Goal: Task Accomplishment & Management: Manage account settings

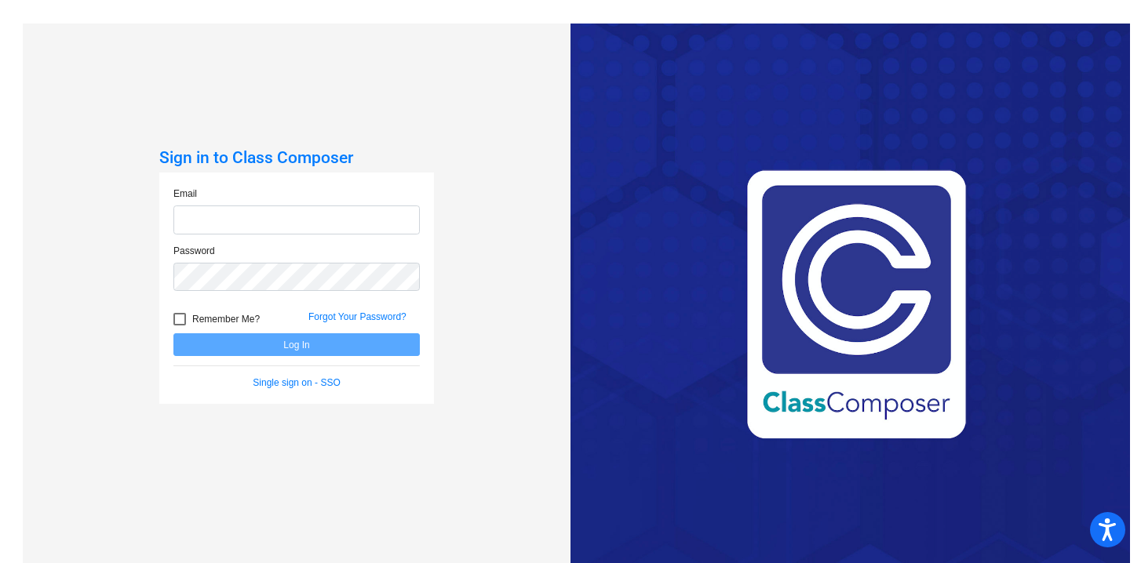
type input "[EMAIL_ADDRESS][DOMAIN_NAME]"
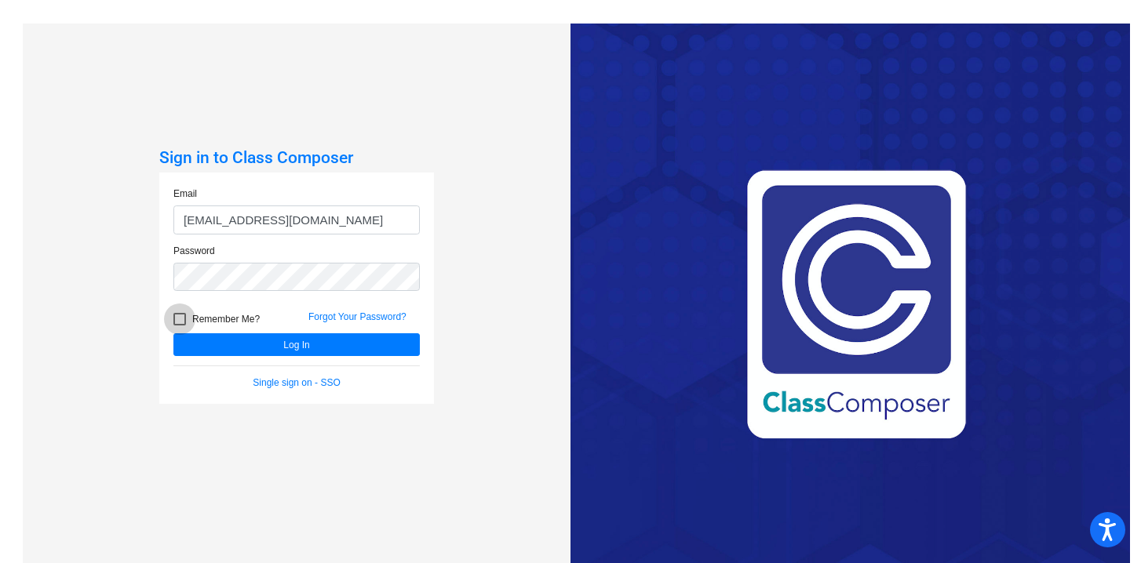
click at [182, 319] on div at bounding box center [179, 319] width 13 height 13
click at [180, 326] on input "Remember Me?" at bounding box center [179, 326] width 1 height 1
checkbox input "true"
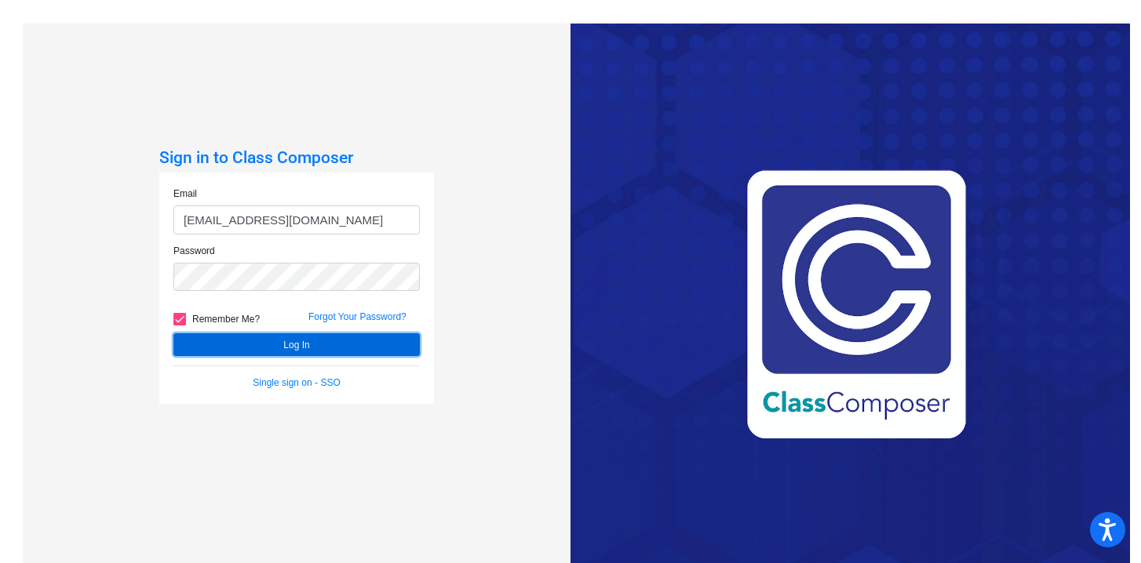
click at [207, 339] on button "Log In" at bounding box center [296, 344] width 246 height 23
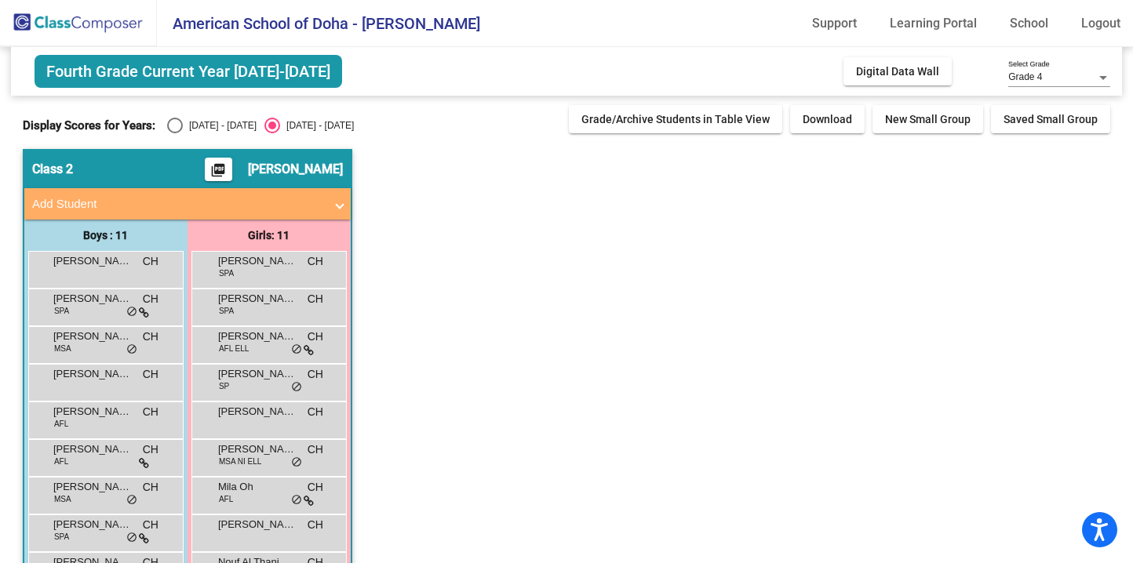
click at [175, 128] on div "Select an option" at bounding box center [175, 126] width 16 height 16
click at [175, 133] on input "[DATE] - [DATE]" at bounding box center [174, 133] width 1 height 1
radio input "true"
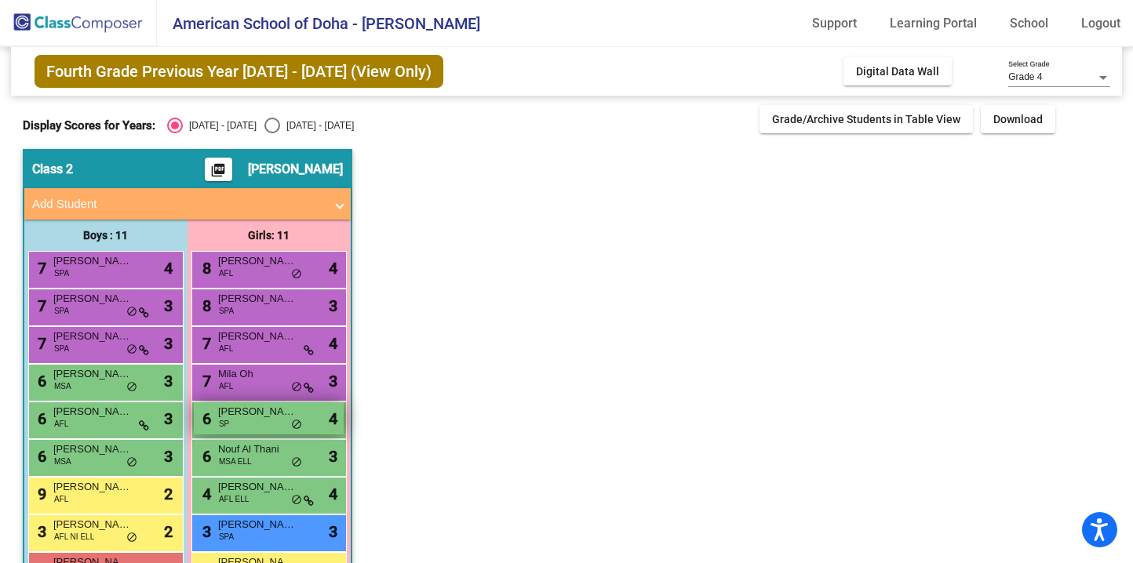
scroll to position [127, 0]
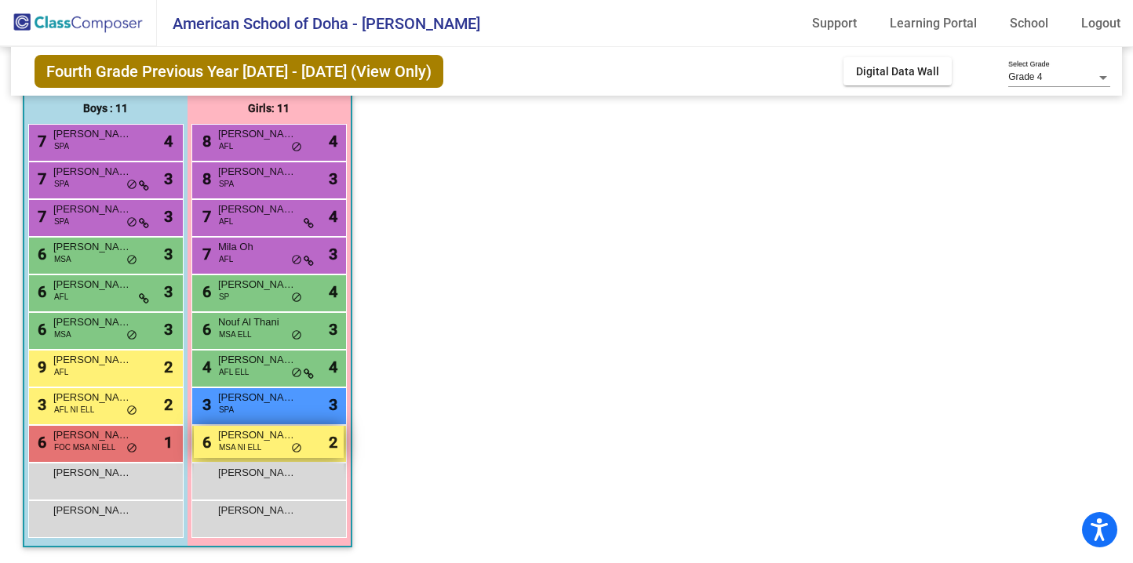
click at [264, 445] on div "6 Lulwa [PERSON_NAME] MSA NI ELL lock do_not_disturb_alt 2" at bounding box center [269, 442] width 150 height 32
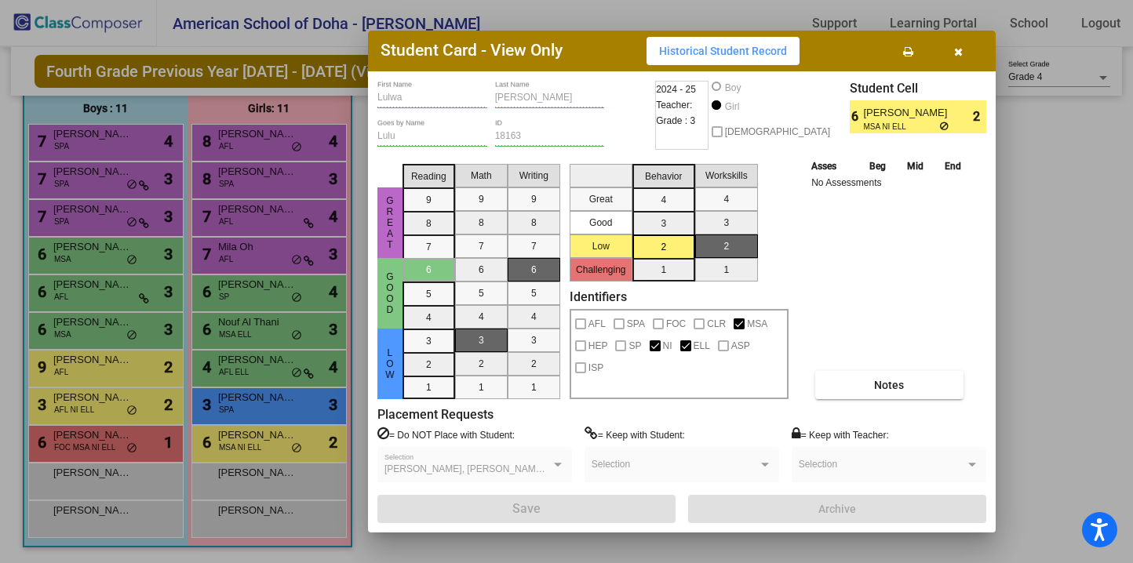
click at [962, 48] on button "button" at bounding box center [958, 51] width 50 height 28
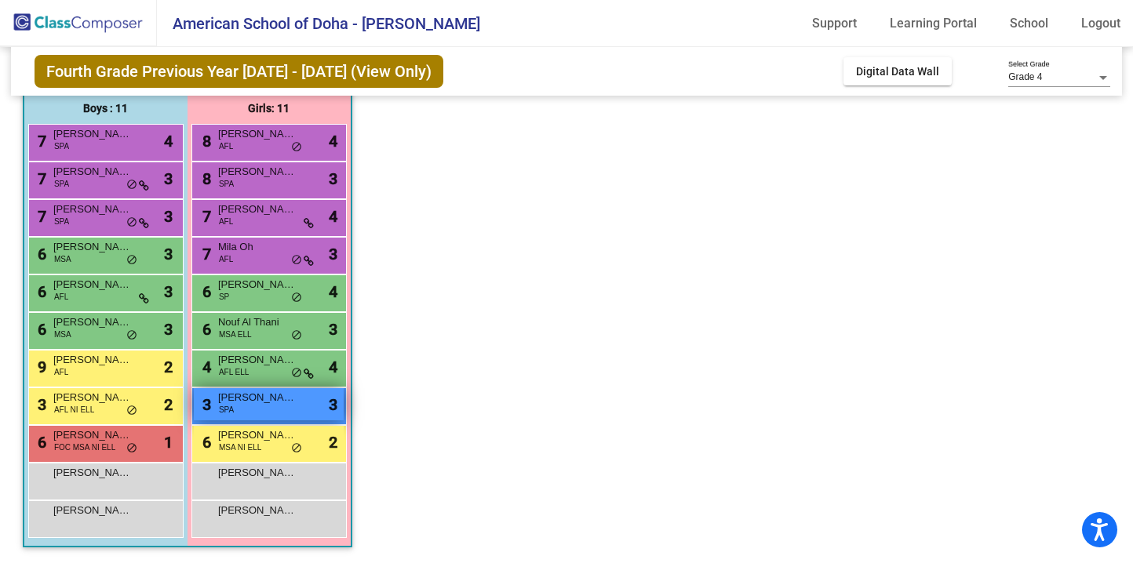
click at [242, 399] on span "[PERSON_NAME]" at bounding box center [257, 398] width 78 height 16
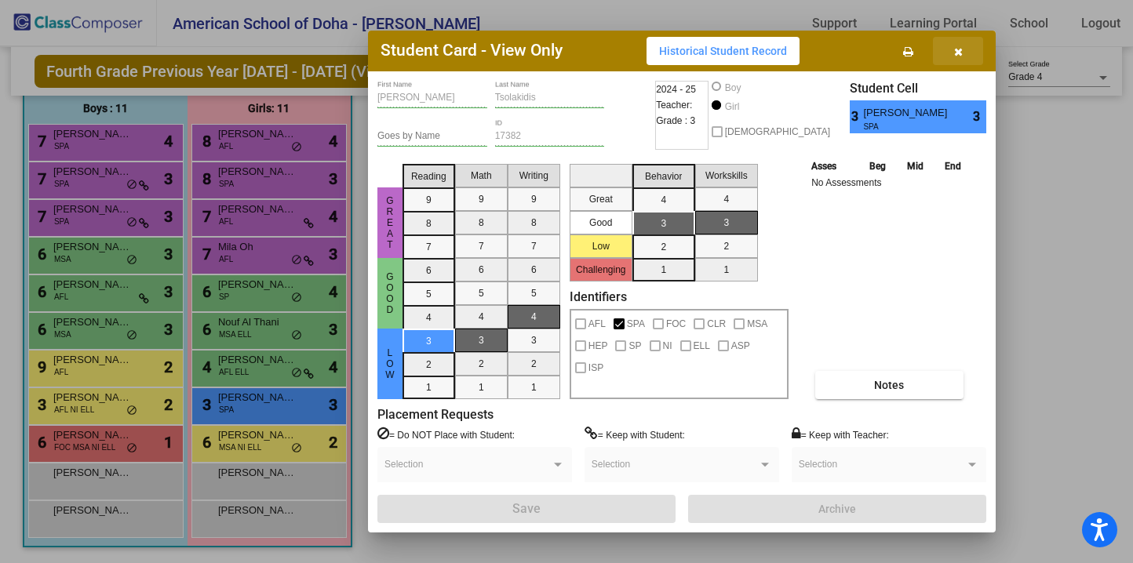
click at [966, 45] on button "button" at bounding box center [958, 51] width 50 height 28
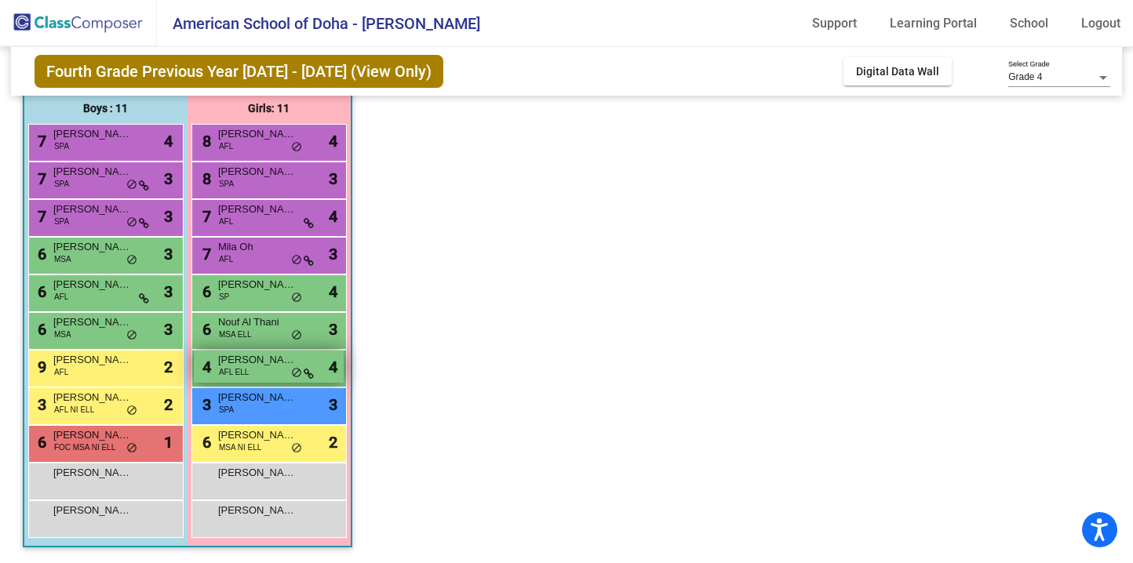
click at [229, 378] on div "4 [PERSON_NAME] [PERSON_NAME] AFL ELL lock do_not_disturb_alt 4" at bounding box center [269, 367] width 150 height 32
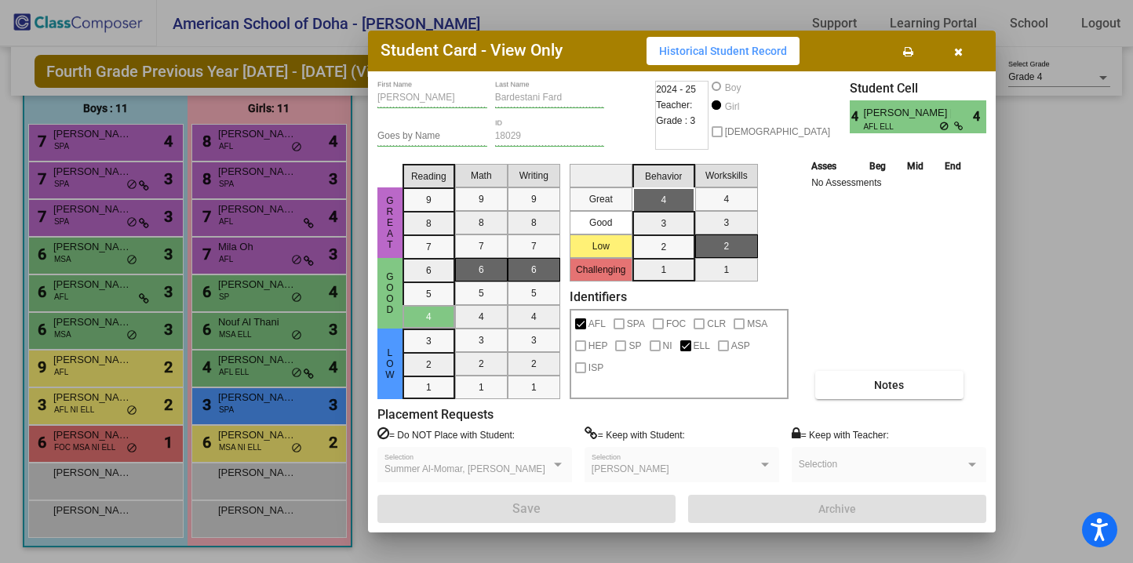
click at [959, 49] on icon "button" at bounding box center [958, 51] width 9 height 11
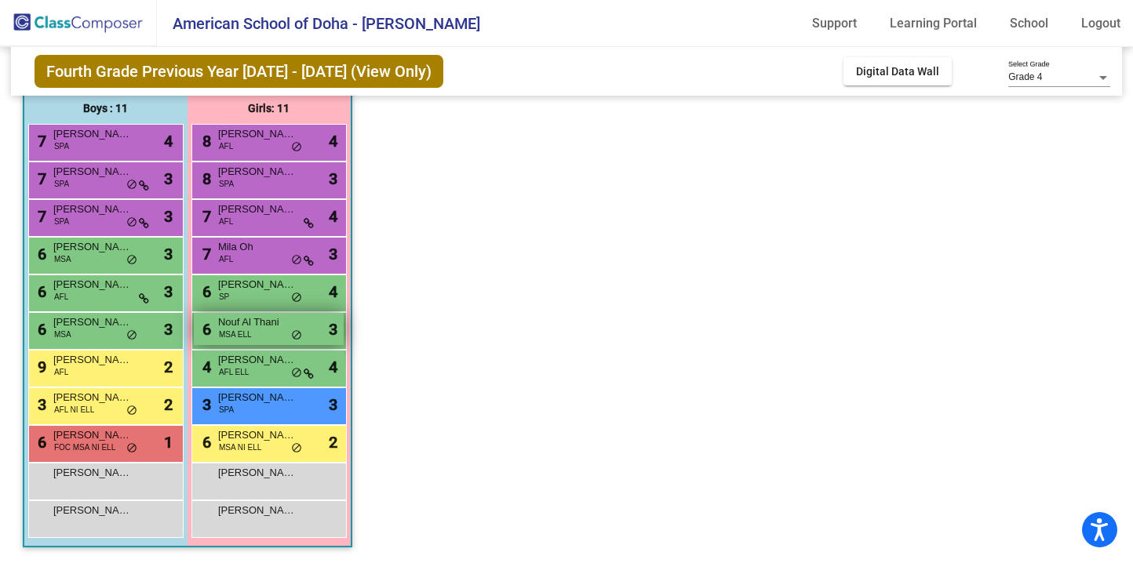
click at [255, 343] on div "6 Nouf Al Thani MSA ELL lock do_not_disturb_alt 3" at bounding box center [269, 329] width 150 height 32
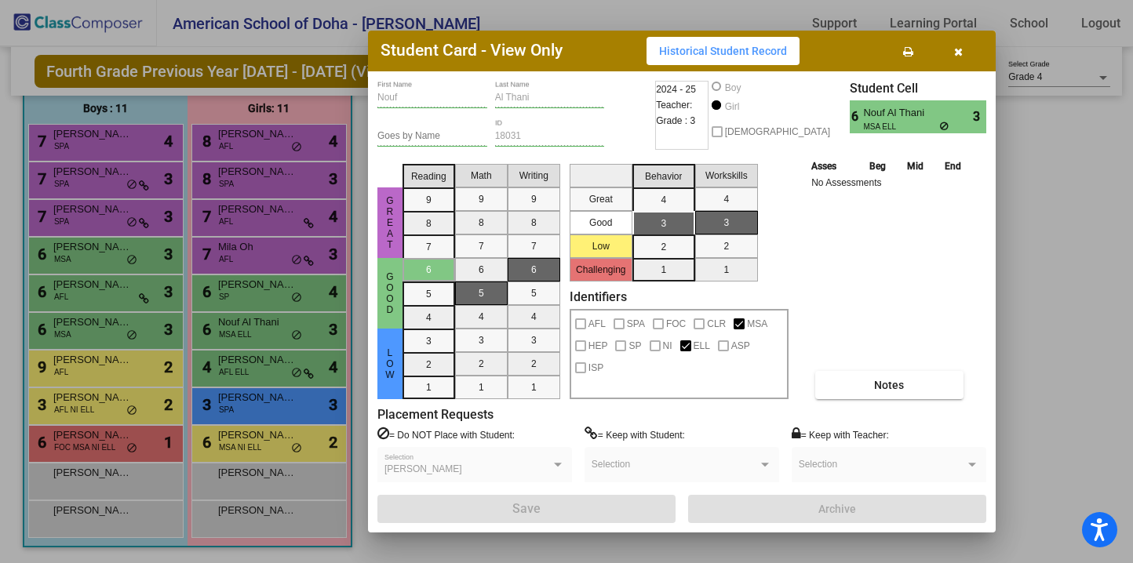
click at [963, 51] on button "button" at bounding box center [958, 51] width 50 height 28
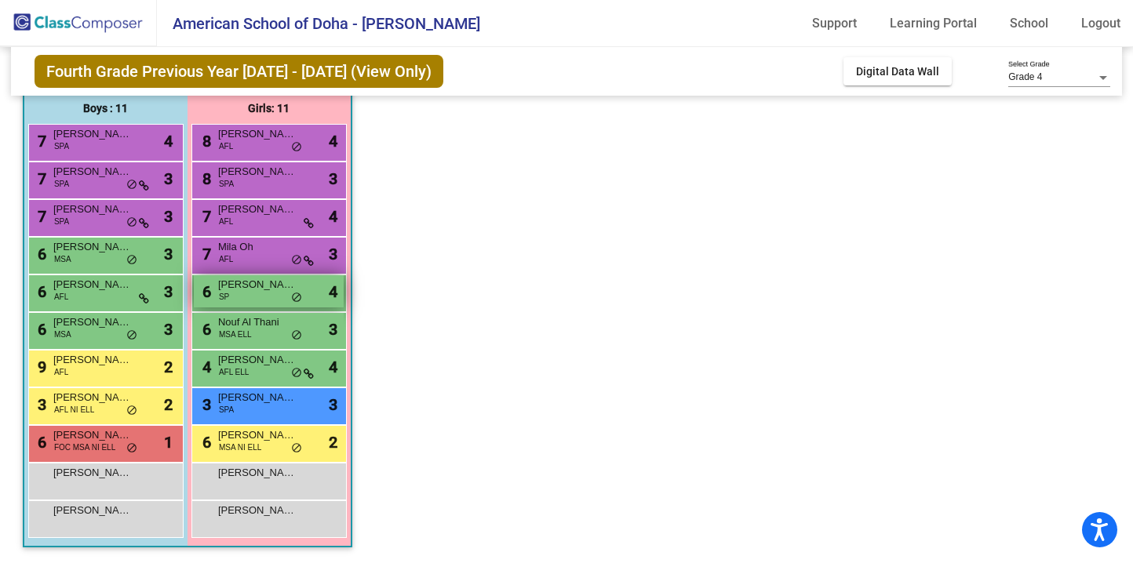
click at [265, 301] on div "6 [PERSON_NAME] SP lock do_not_disturb_alt 4" at bounding box center [269, 291] width 150 height 32
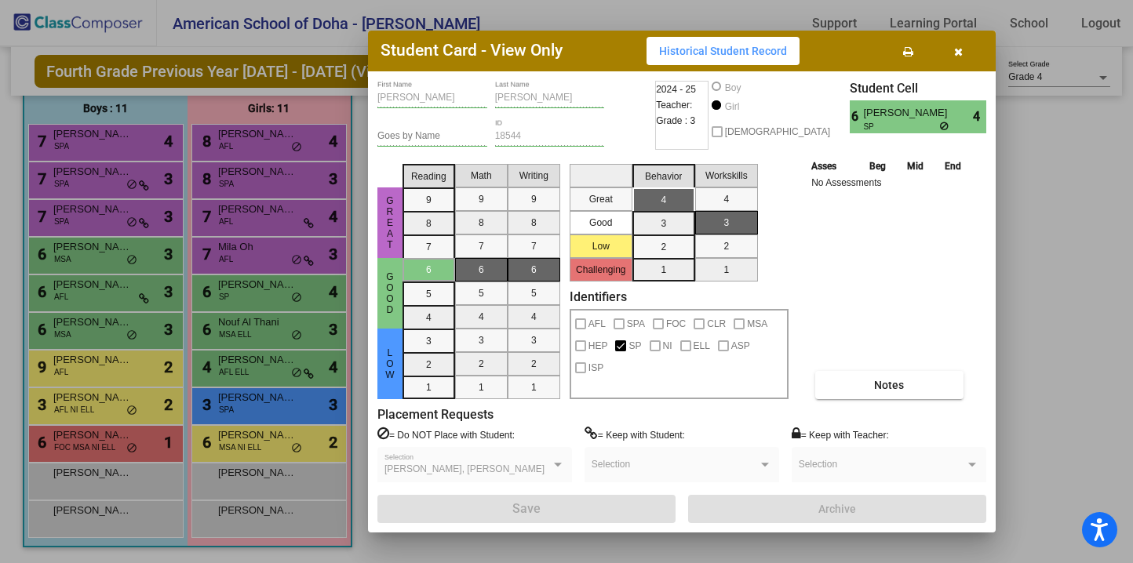
click at [956, 55] on icon "button" at bounding box center [958, 51] width 9 height 11
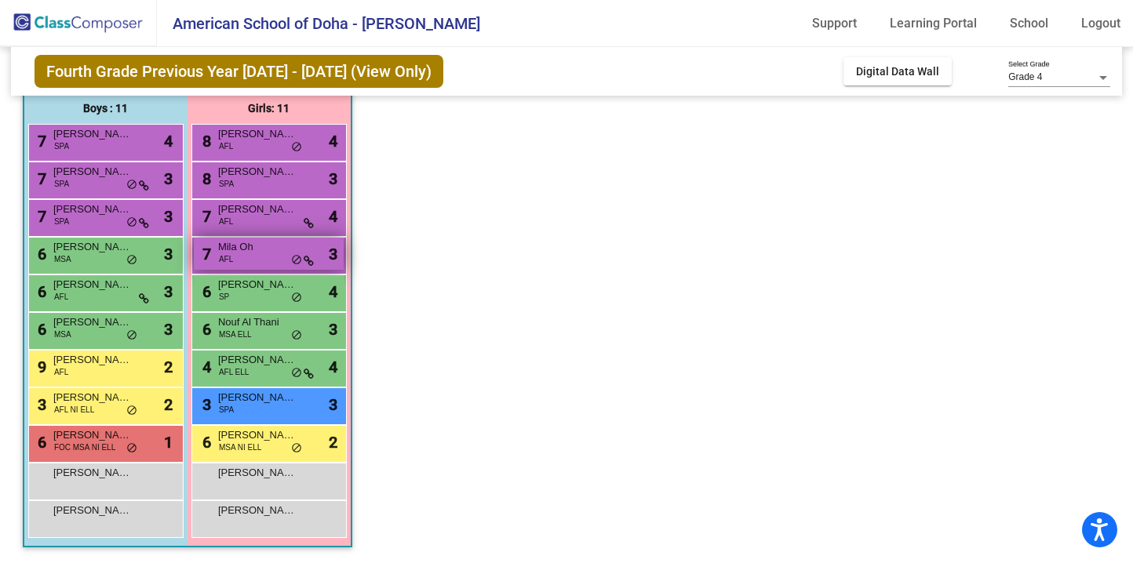
click at [259, 250] on span "Mila Oh" at bounding box center [257, 247] width 78 height 16
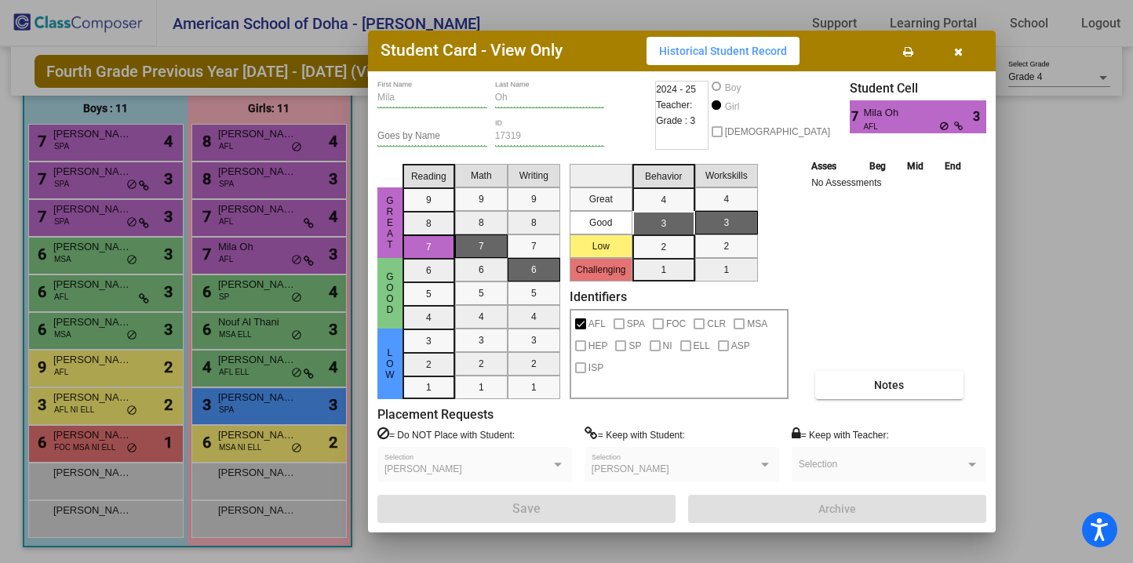
click at [957, 53] on icon "button" at bounding box center [958, 51] width 9 height 11
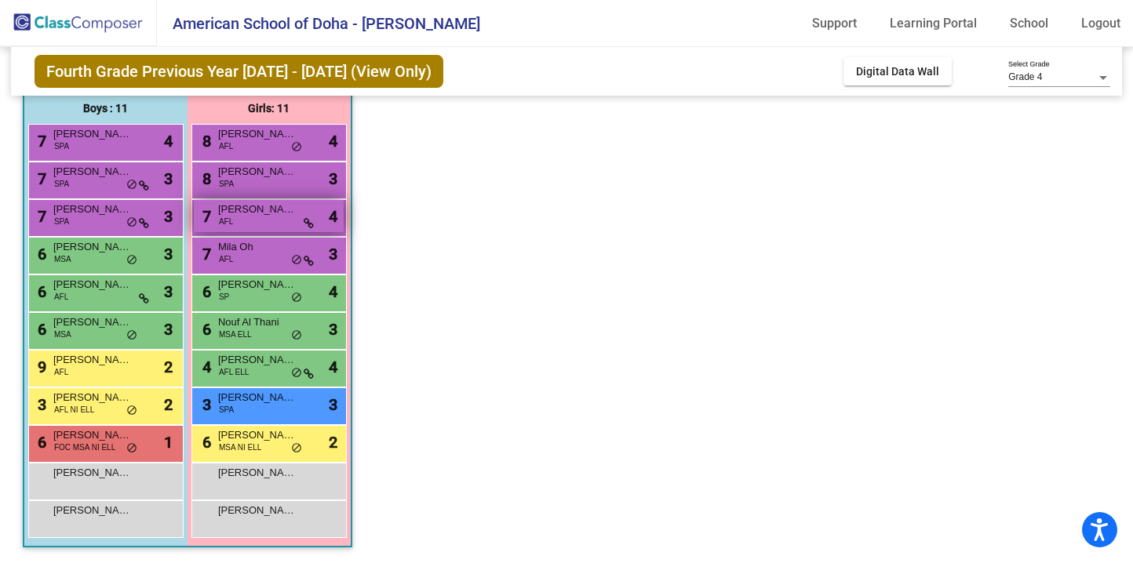
click at [239, 214] on span "[PERSON_NAME]" at bounding box center [257, 210] width 78 height 16
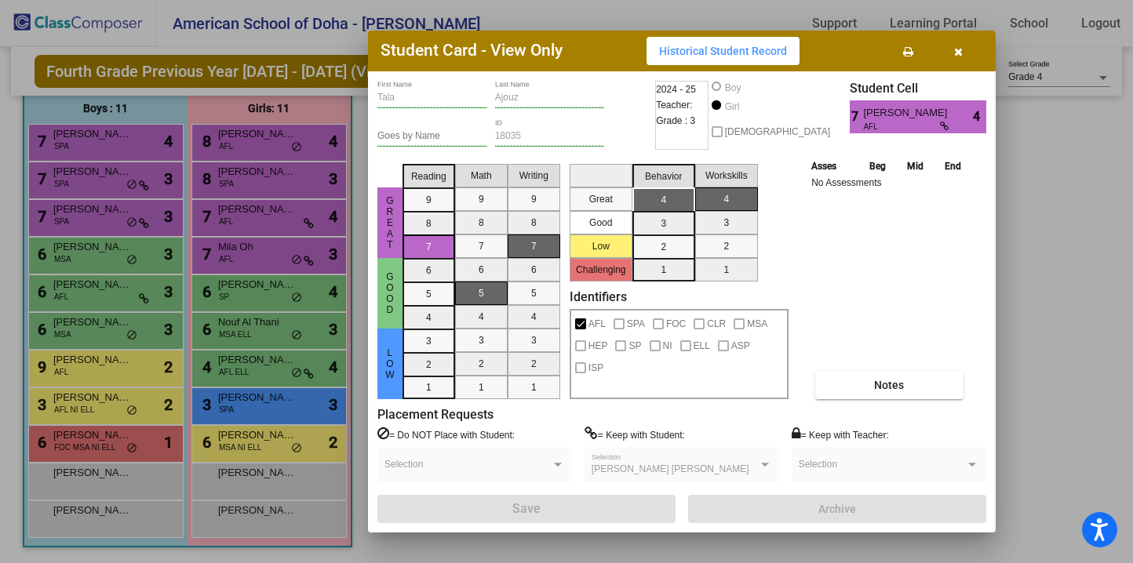
click at [969, 48] on button "button" at bounding box center [958, 51] width 50 height 28
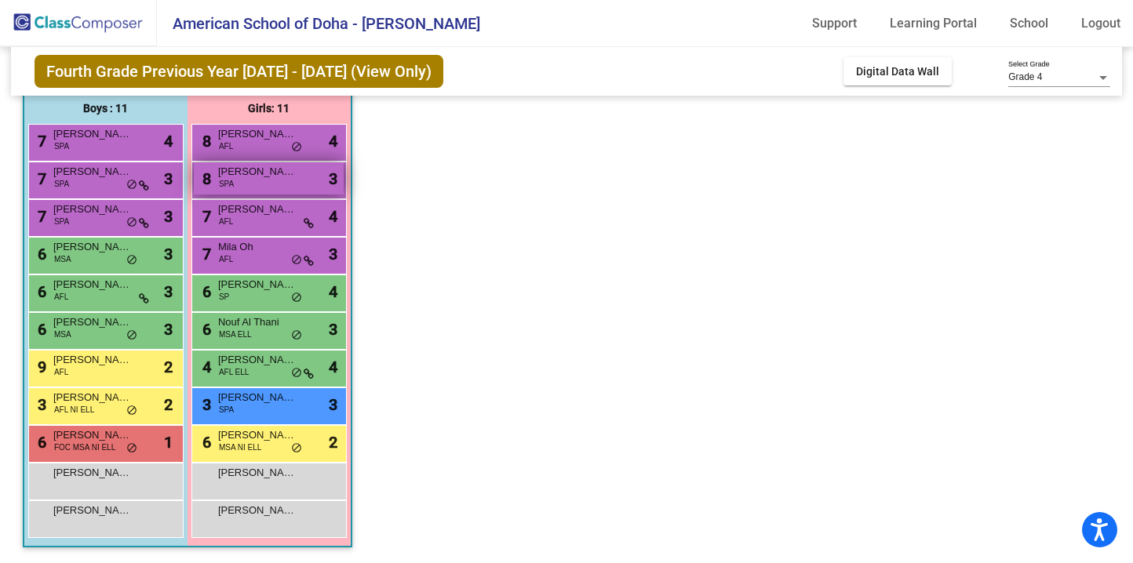
click at [270, 175] on span "[PERSON_NAME]" at bounding box center [257, 172] width 78 height 16
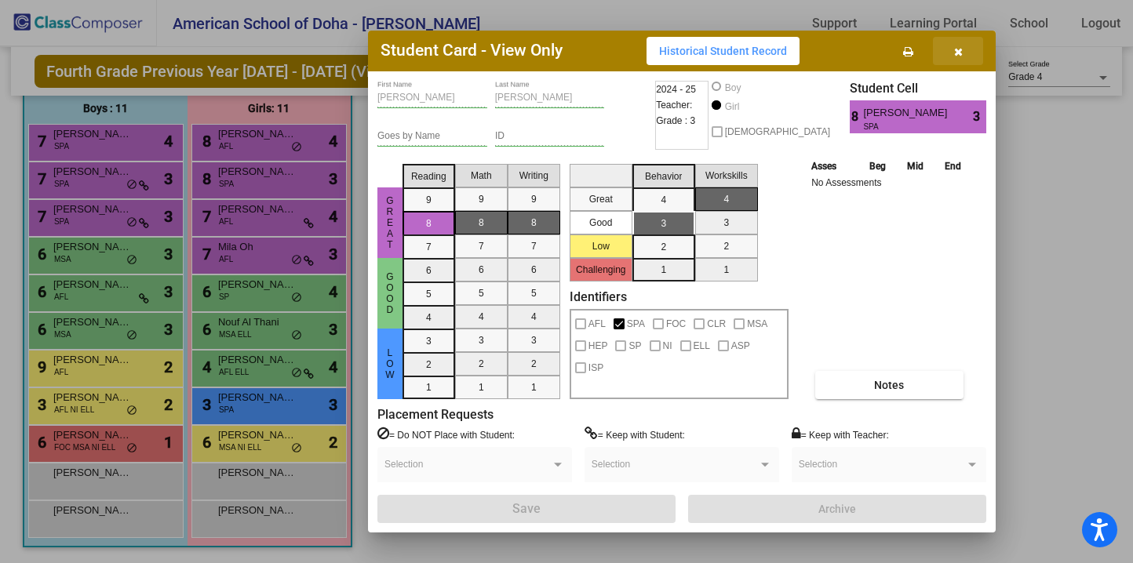
click at [967, 49] on button "button" at bounding box center [958, 51] width 50 height 28
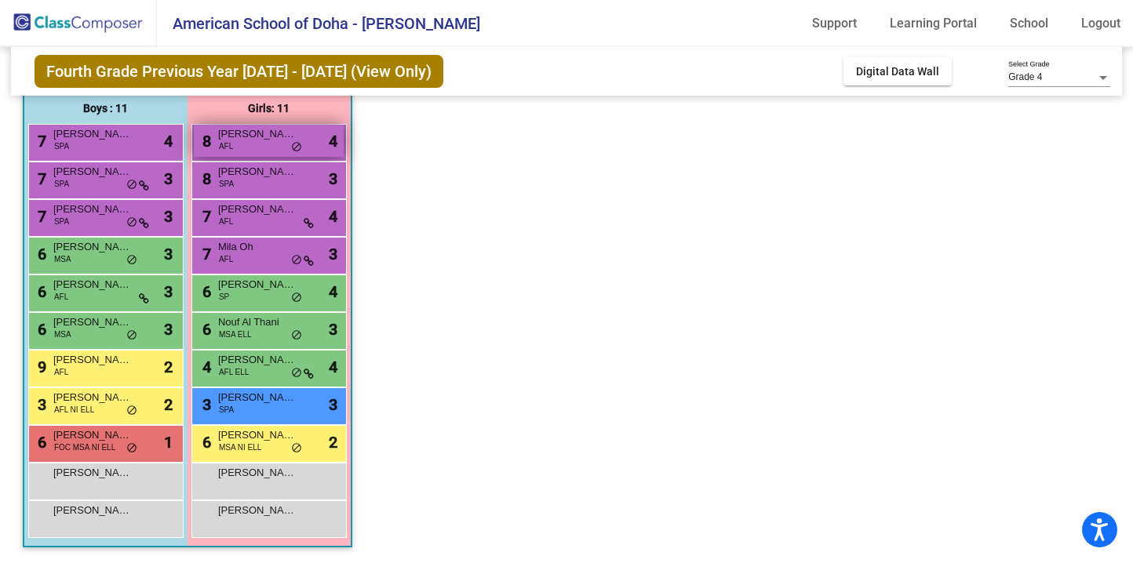
click at [270, 135] on span "[PERSON_NAME]" at bounding box center [257, 134] width 78 height 16
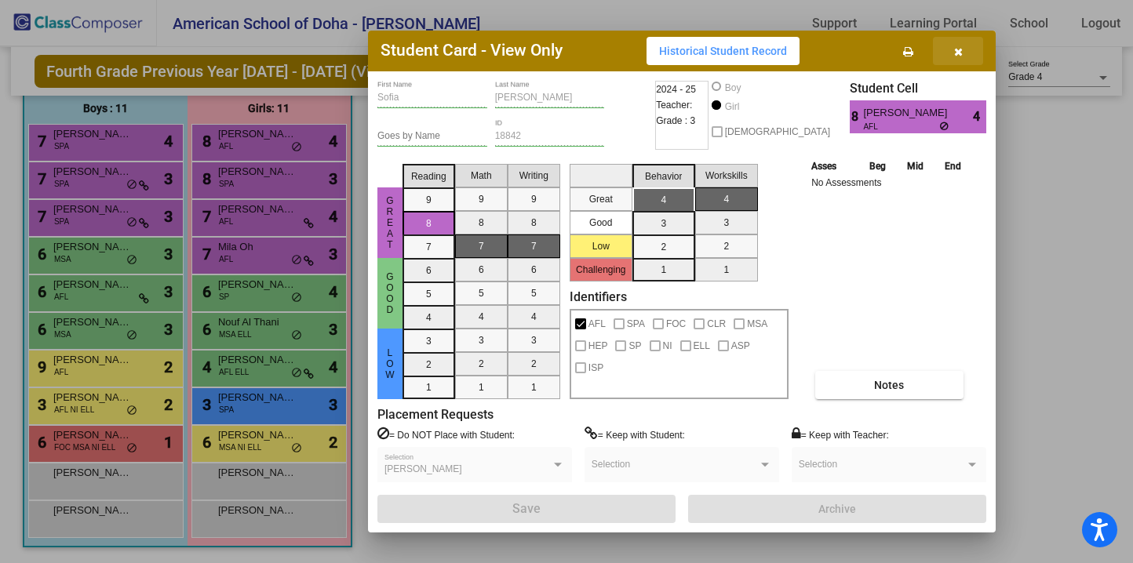
click at [959, 47] on icon "button" at bounding box center [958, 51] width 9 height 11
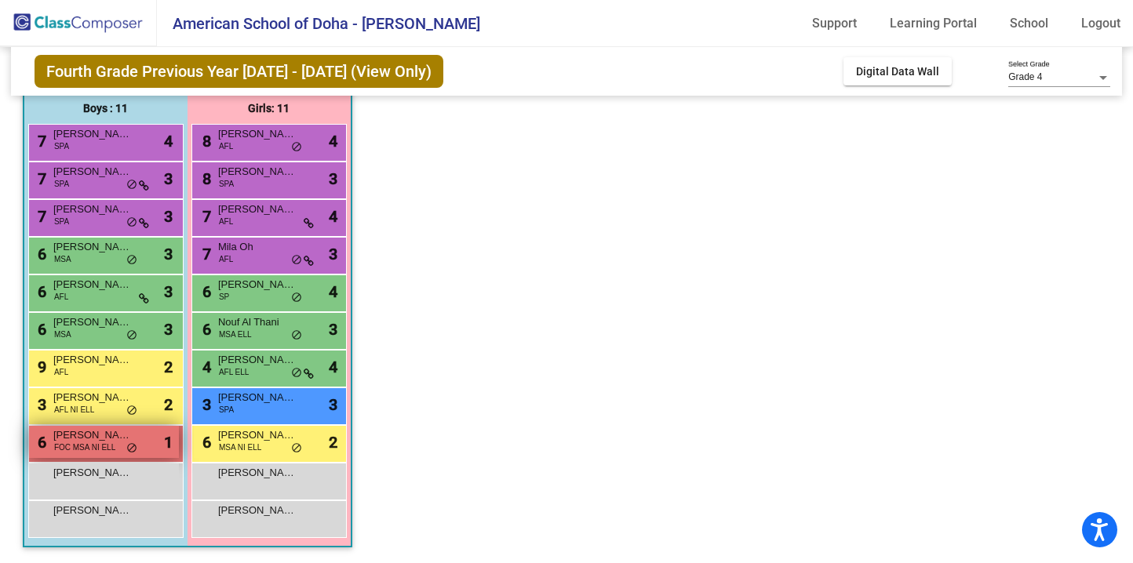
click at [93, 442] on span "FOC MSA NI ELL" at bounding box center [84, 448] width 61 height 12
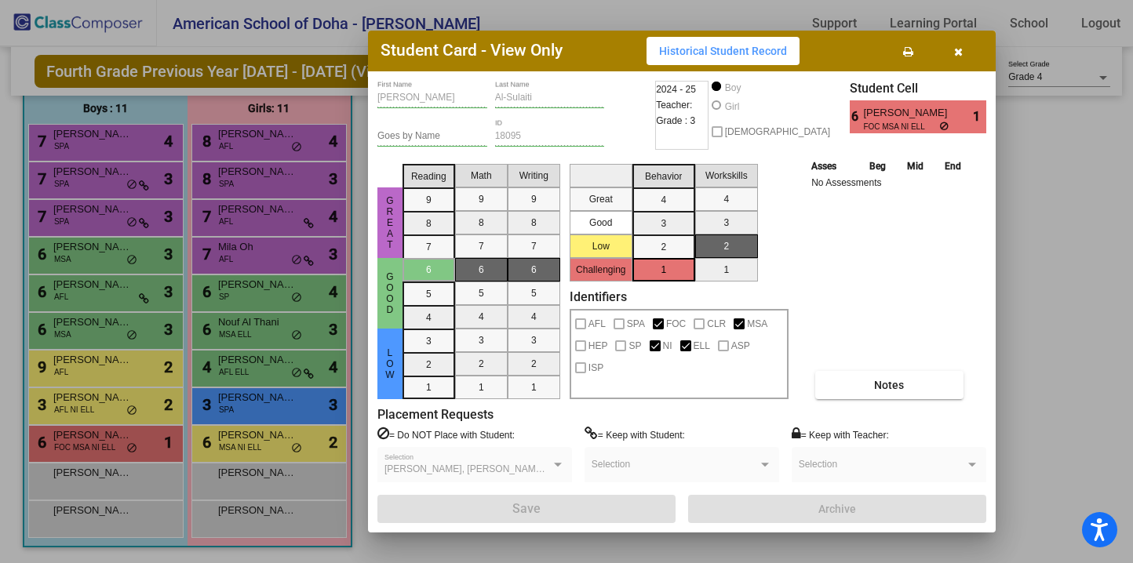
click at [102, 414] on div at bounding box center [566, 281] width 1133 height 563
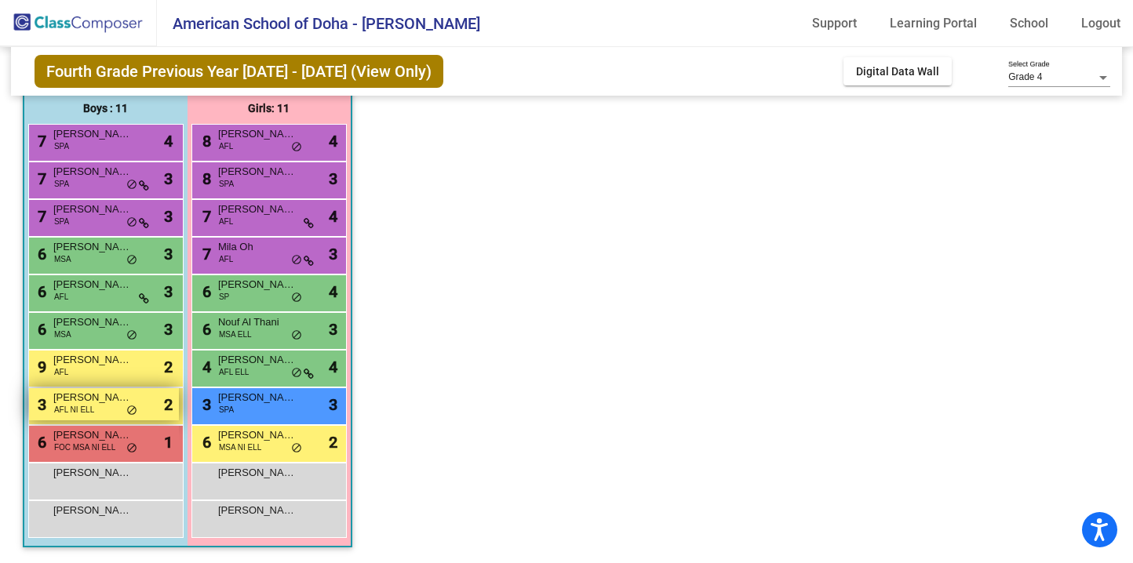
click at [105, 403] on span "[PERSON_NAME]" at bounding box center [92, 398] width 78 height 16
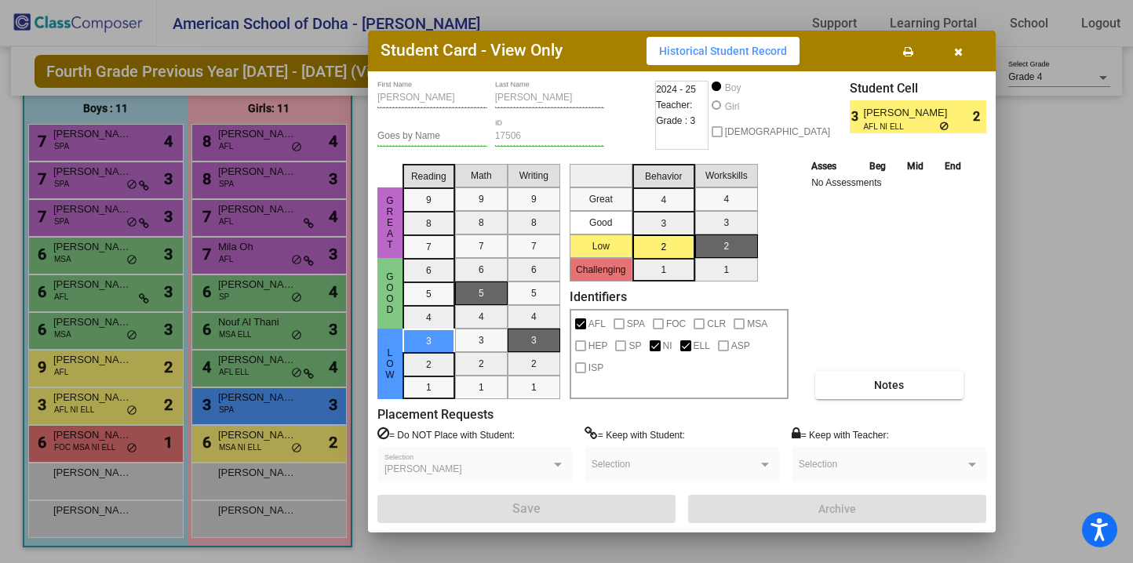
click at [965, 47] on button "button" at bounding box center [958, 51] width 50 height 28
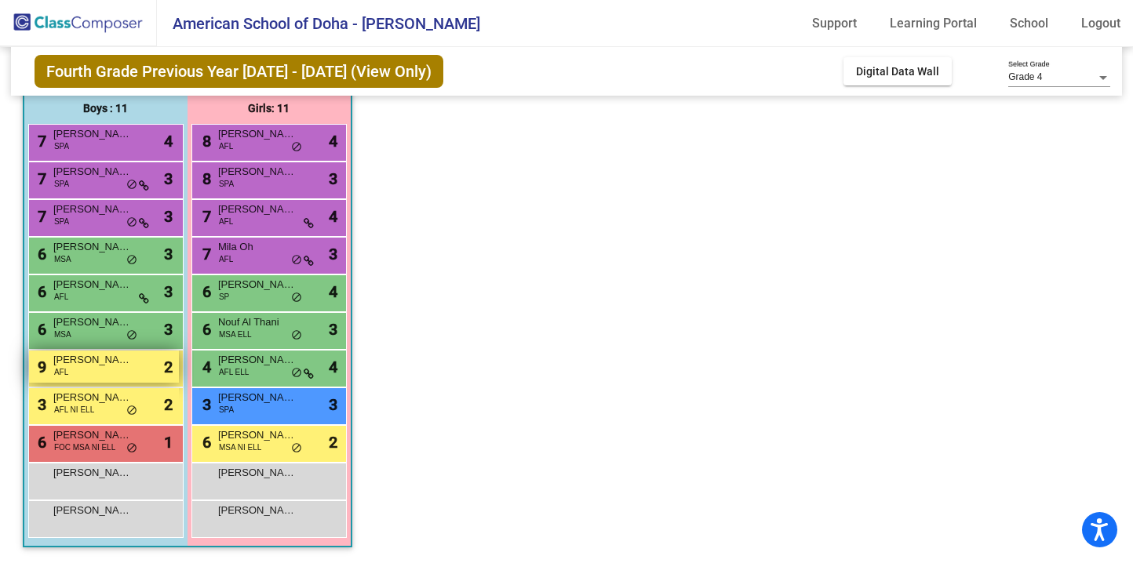
click at [124, 370] on div "9 [PERSON_NAME] -[PERSON_NAME] AFL lock do_not_disturb_alt 2" at bounding box center [104, 367] width 150 height 32
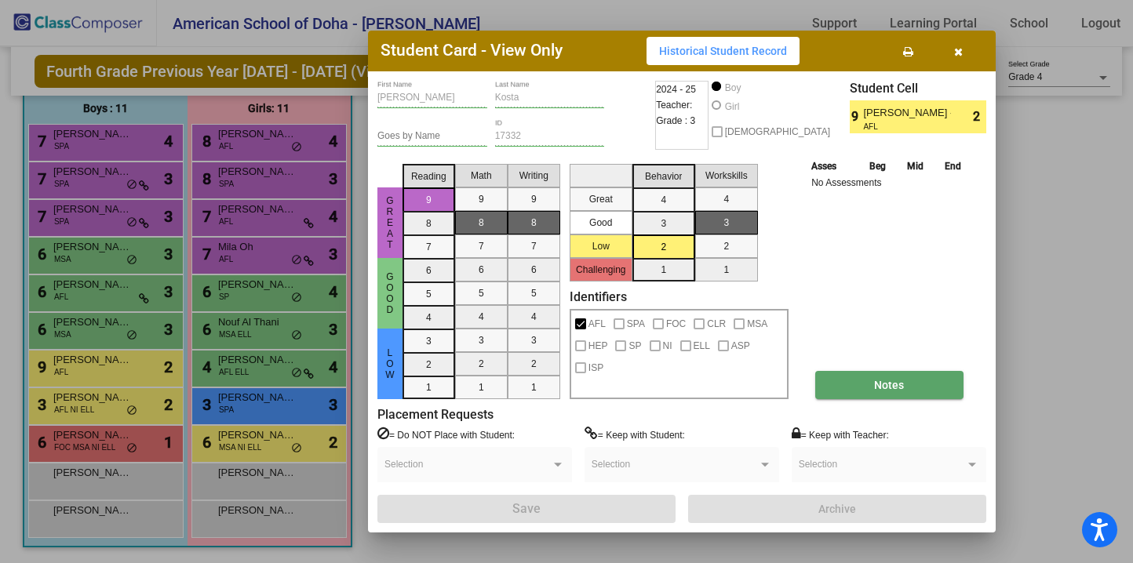
click at [888, 391] on button "Notes" at bounding box center [889, 385] width 148 height 28
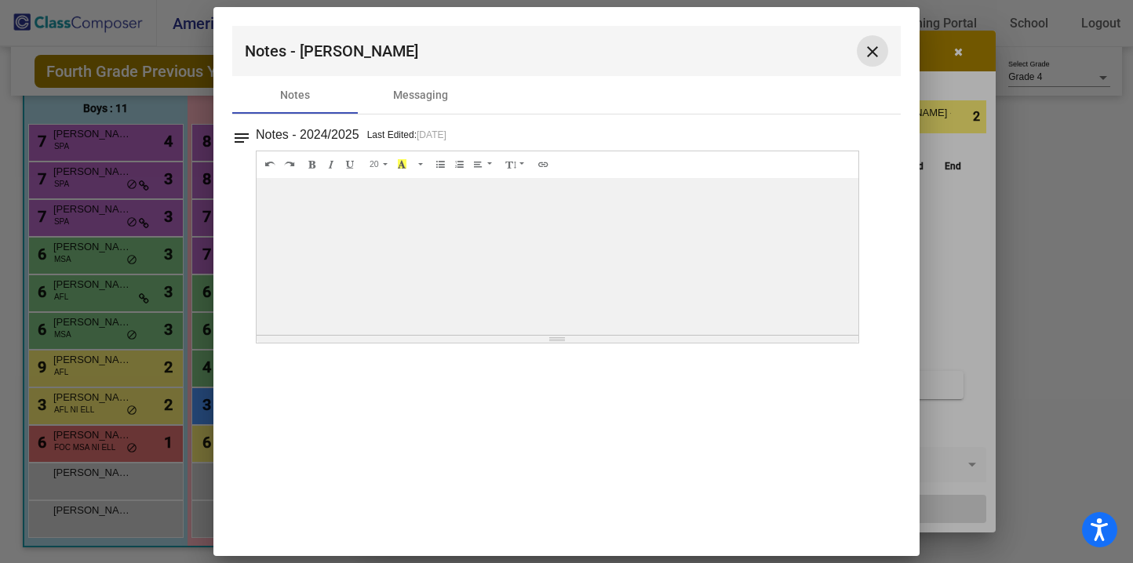
click at [868, 51] on mat-icon "close" at bounding box center [872, 51] width 19 height 19
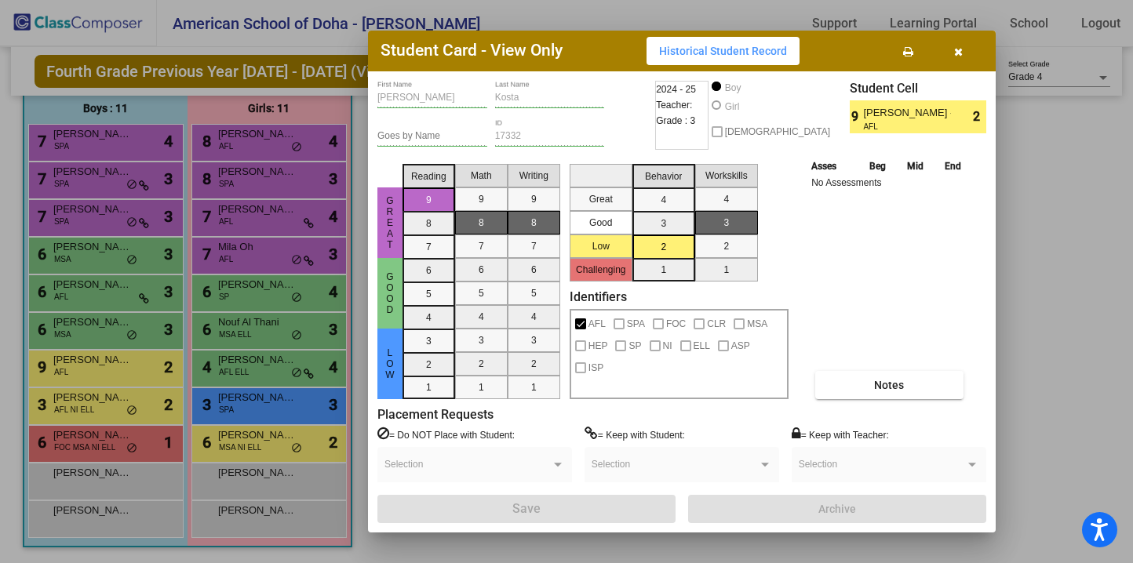
click at [79, 336] on div at bounding box center [566, 281] width 1133 height 563
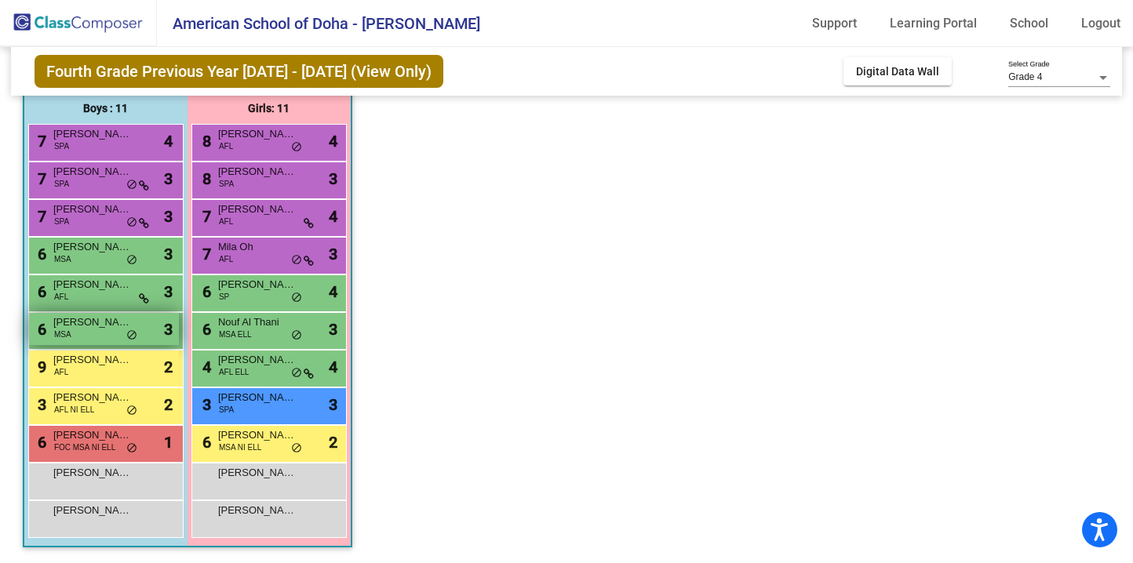
click at [86, 333] on div "6 [PERSON_NAME] MSA lock do_not_disturb_alt 3" at bounding box center [104, 329] width 150 height 32
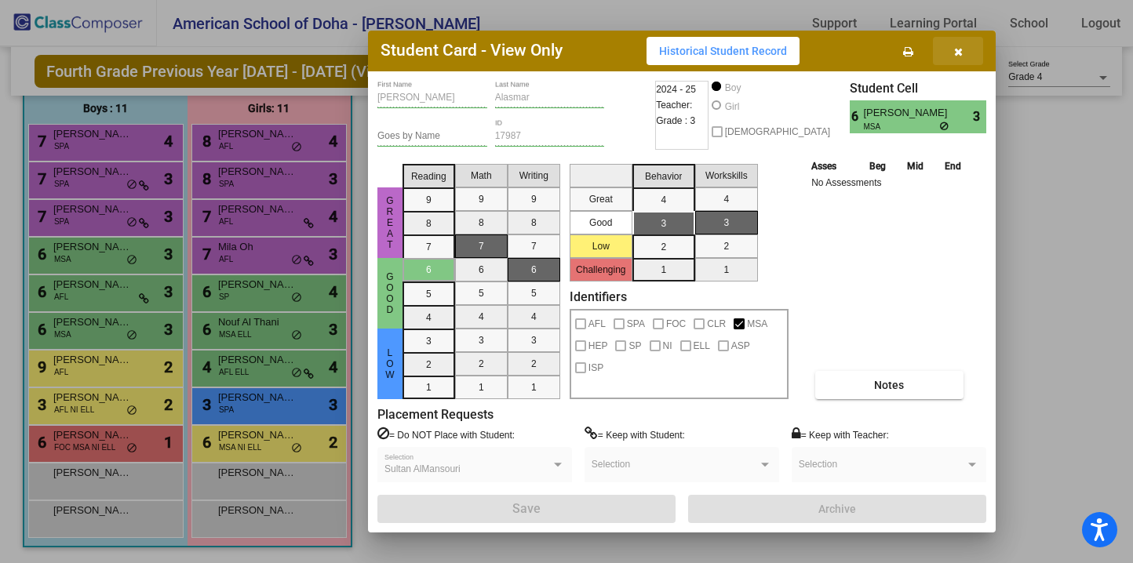
click at [959, 50] on icon "button" at bounding box center [958, 51] width 9 height 11
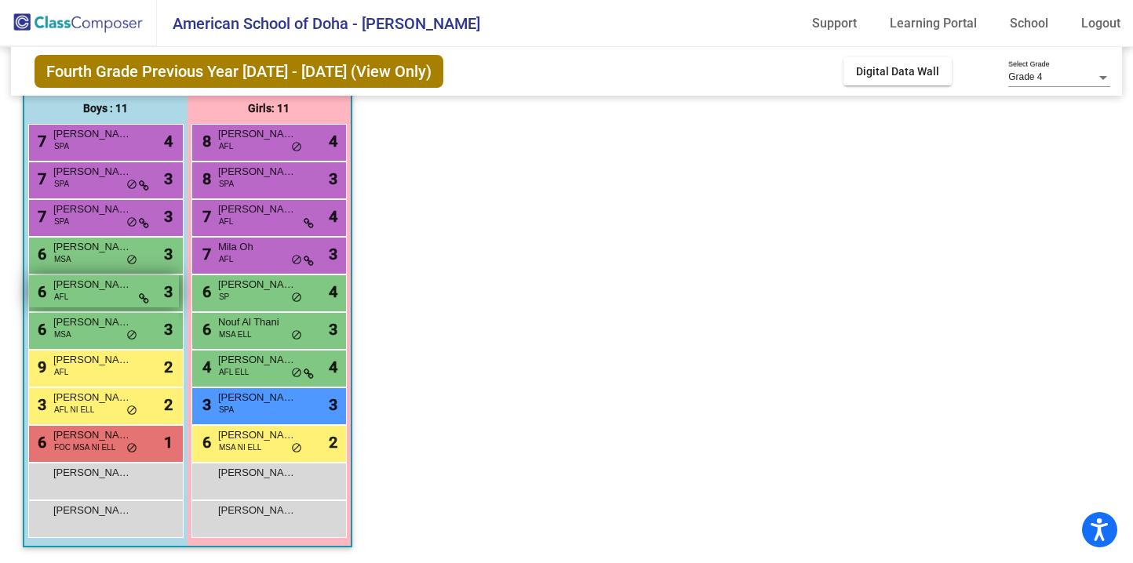
click at [88, 289] on span "[PERSON_NAME]" at bounding box center [92, 285] width 78 height 16
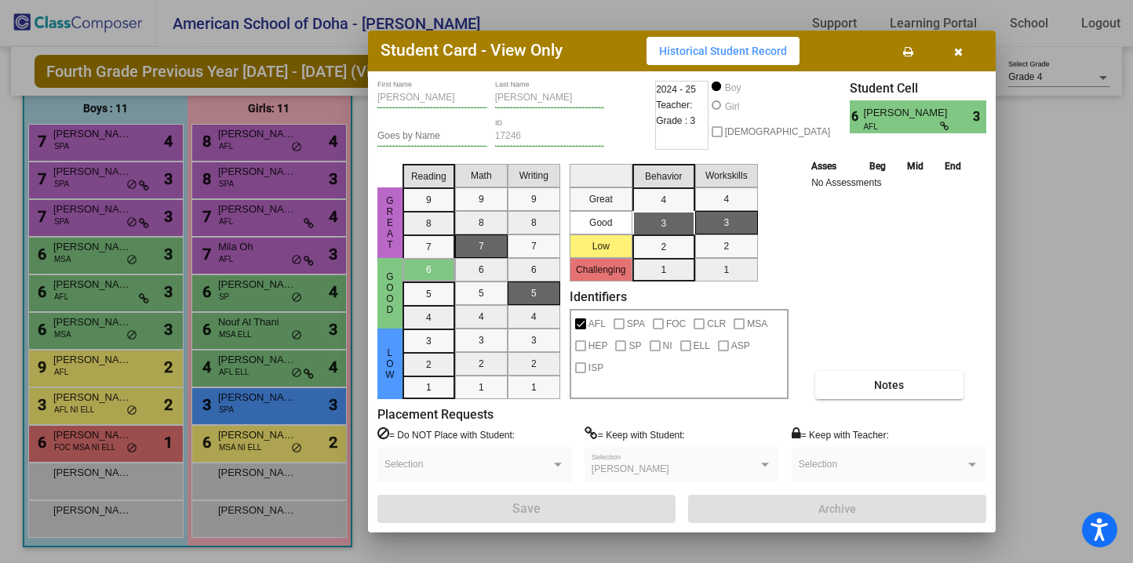
click at [956, 51] on icon "button" at bounding box center [958, 51] width 9 height 11
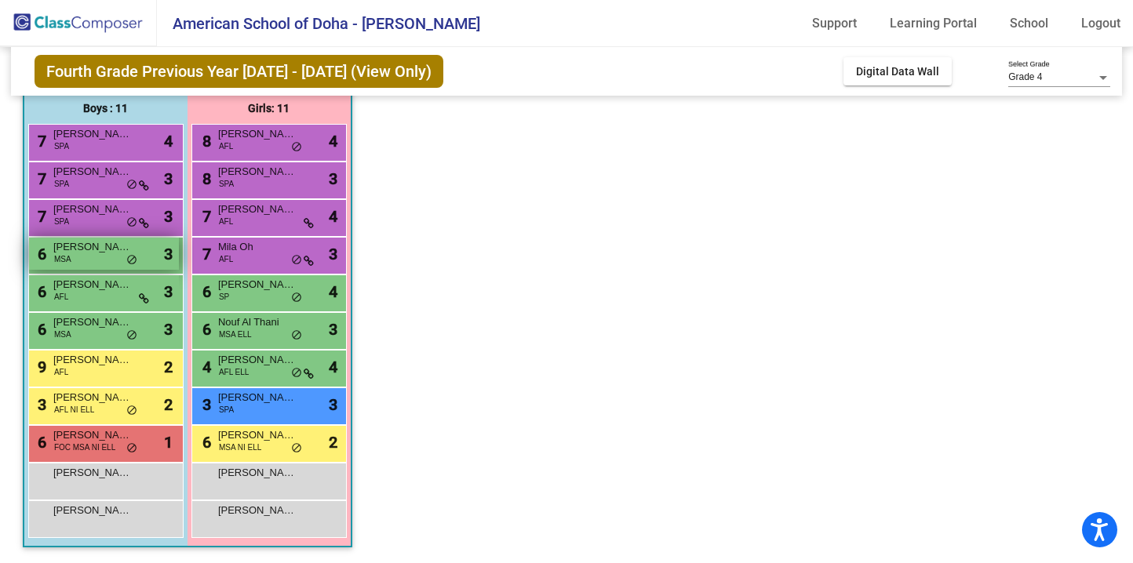
click at [107, 263] on div "6 Fares AlHamdan MSA lock do_not_disturb_alt 3" at bounding box center [104, 254] width 150 height 32
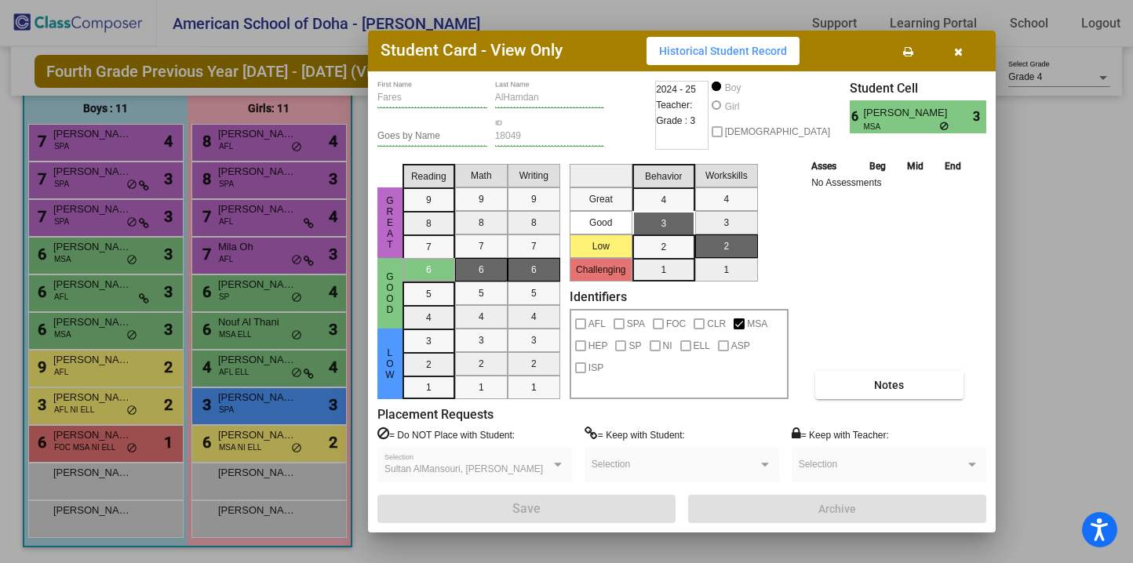
click at [959, 49] on icon "button" at bounding box center [958, 51] width 9 height 11
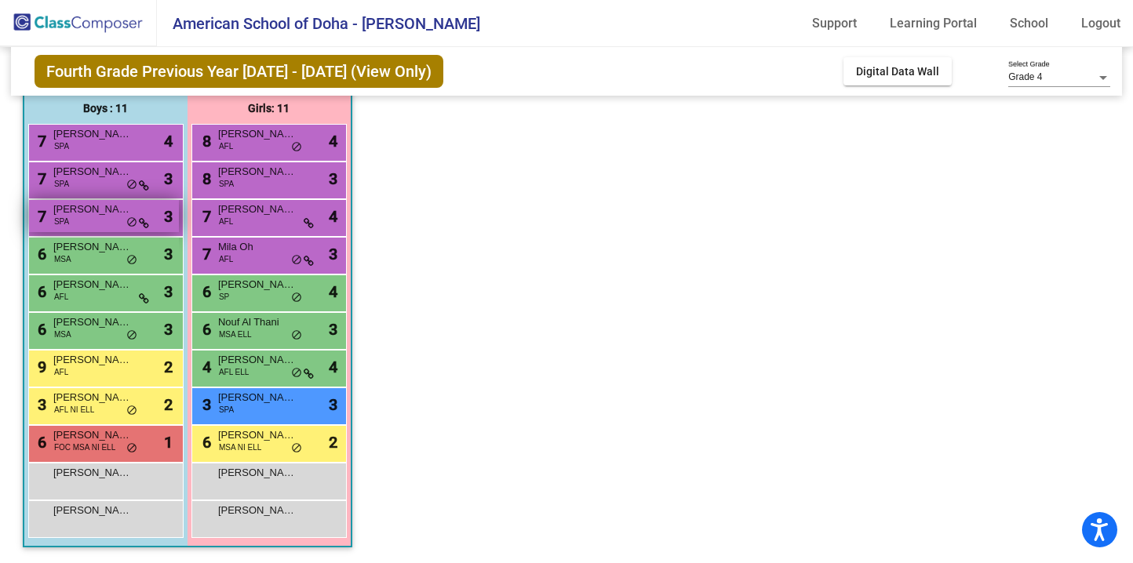
click at [92, 227] on div "7 [PERSON_NAME] SPA lock do_not_disturb_alt 3" at bounding box center [104, 216] width 150 height 32
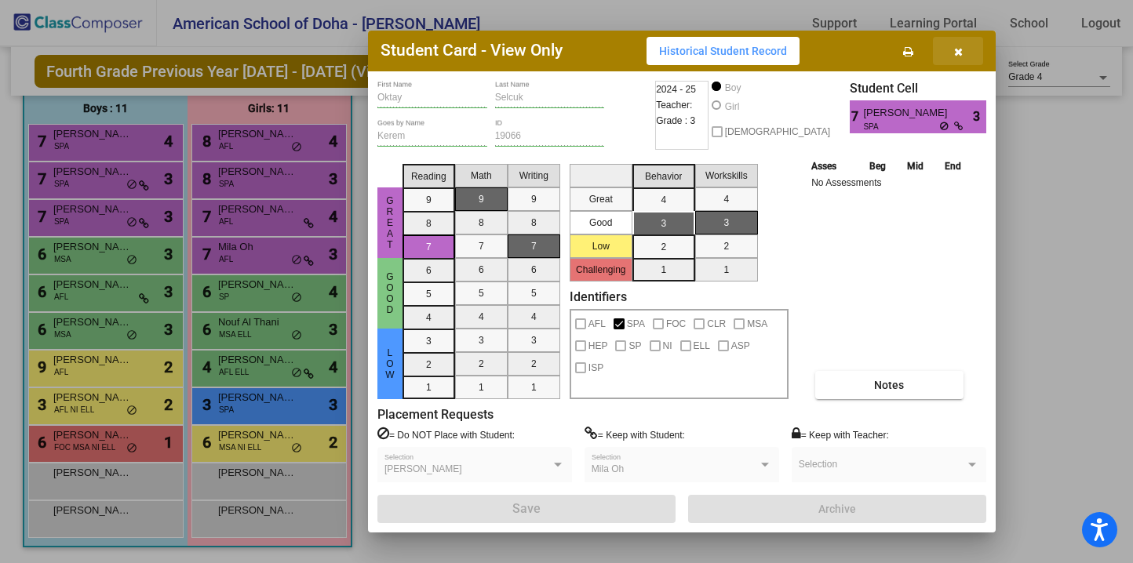
click at [954, 51] on icon "button" at bounding box center [958, 51] width 9 height 11
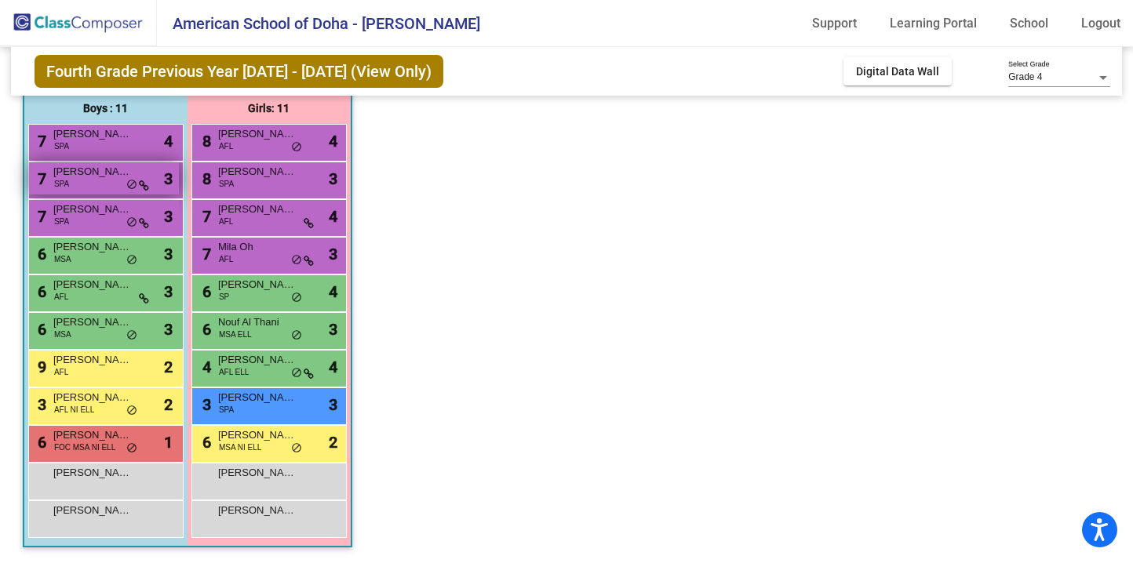
click at [57, 192] on div "7 [PERSON_NAME] SPA lock do_not_disturb_alt 3" at bounding box center [104, 178] width 150 height 32
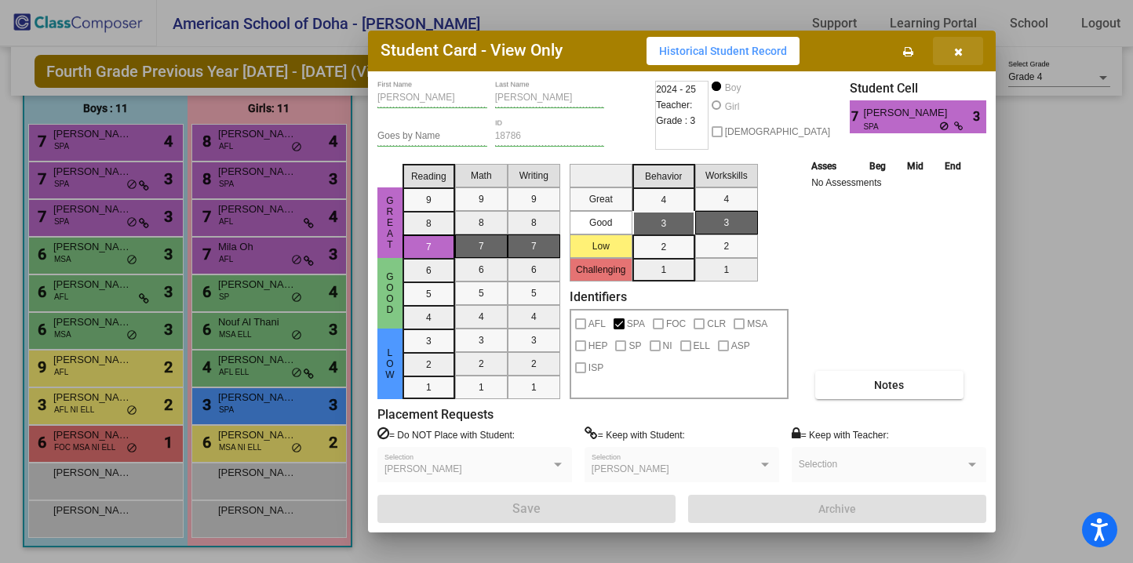
click at [956, 51] on icon "button" at bounding box center [958, 51] width 9 height 11
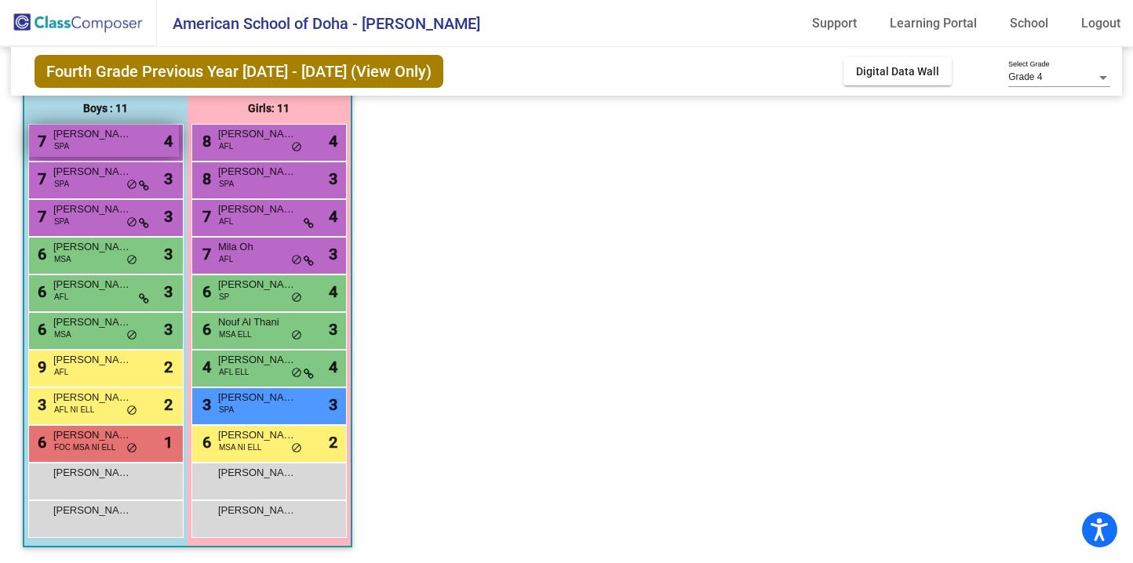
click at [71, 141] on span "[PERSON_NAME]" at bounding box center [92, 134] width 78 height 16
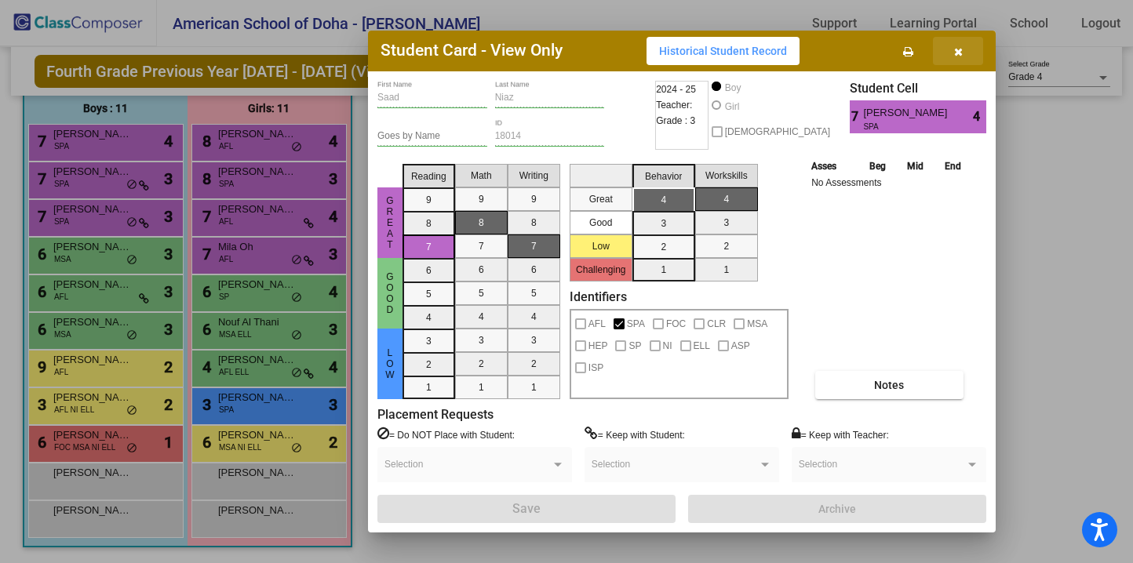
click at [962, 49] on button "button" at bounding box center [958, 51] width 50 height 28
